Goal: Task Accomplishment & Management: Manage account settings

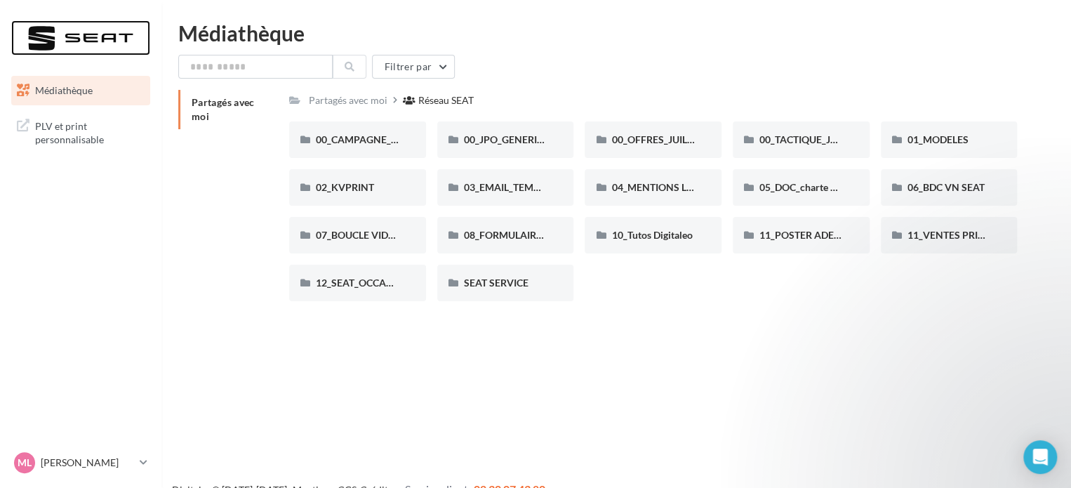
click at [95, 33] on div at bounding box center [81, 37] width 112 height 35
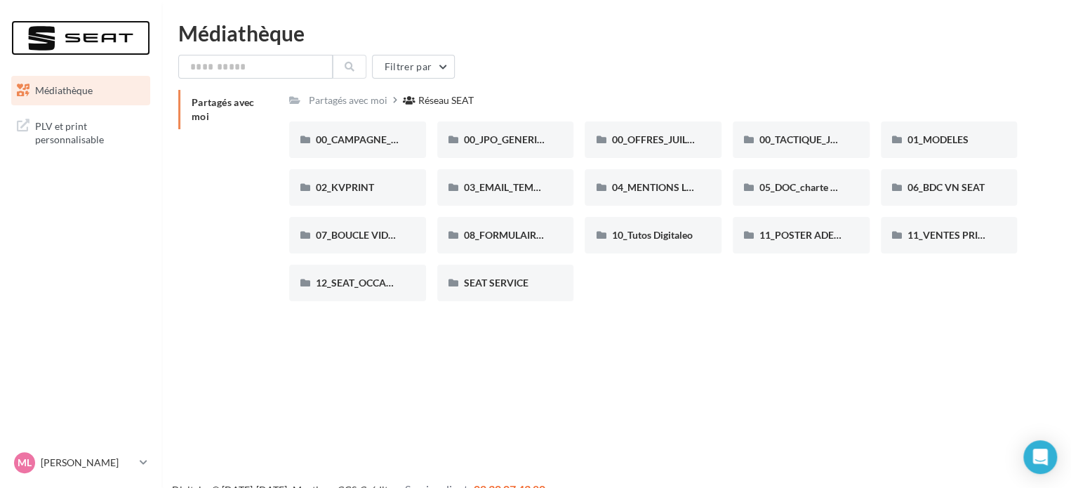
click at [34, 25] on div at bounding box center [81, 37] width 112 height 35
click at [154, 464] on div "Ml Mickaël FRESNAY plvseat-frmi-27000" at bounding box center [80, 468] width 161 height 39
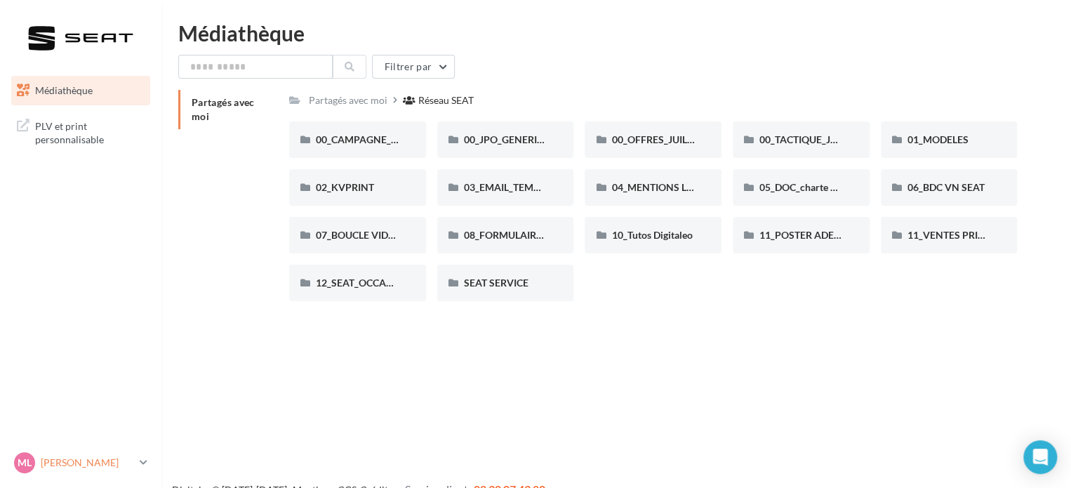
click at [149, 458] on link "Ml Mickaël FRESNAY plvseat-frmi-27000" at bounding box center [80, 462] width 139 height 27
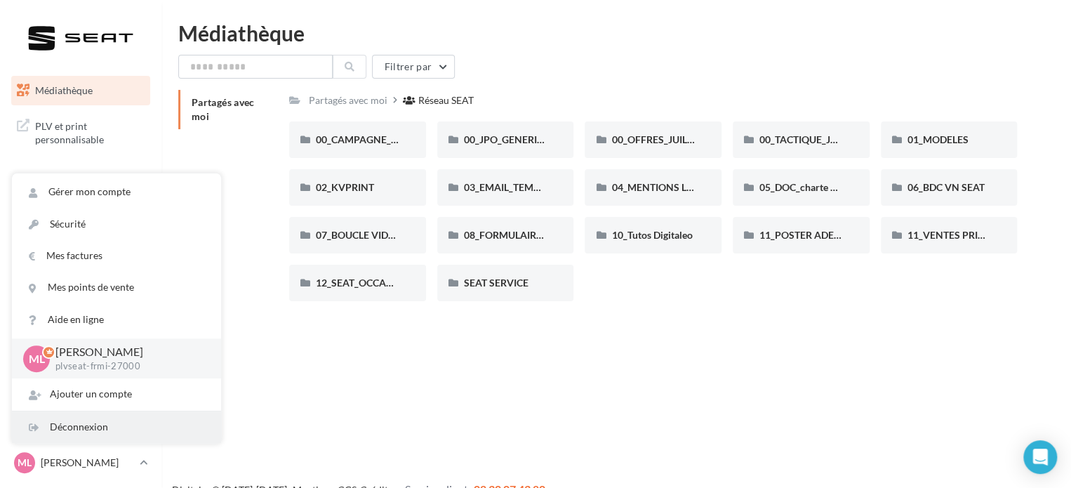
click at [79, 426] on div "Déconnexion" at bounding box center [116, 427] width 209 height 32
